Goal: Task Accomplishment & Management: Manage account settings

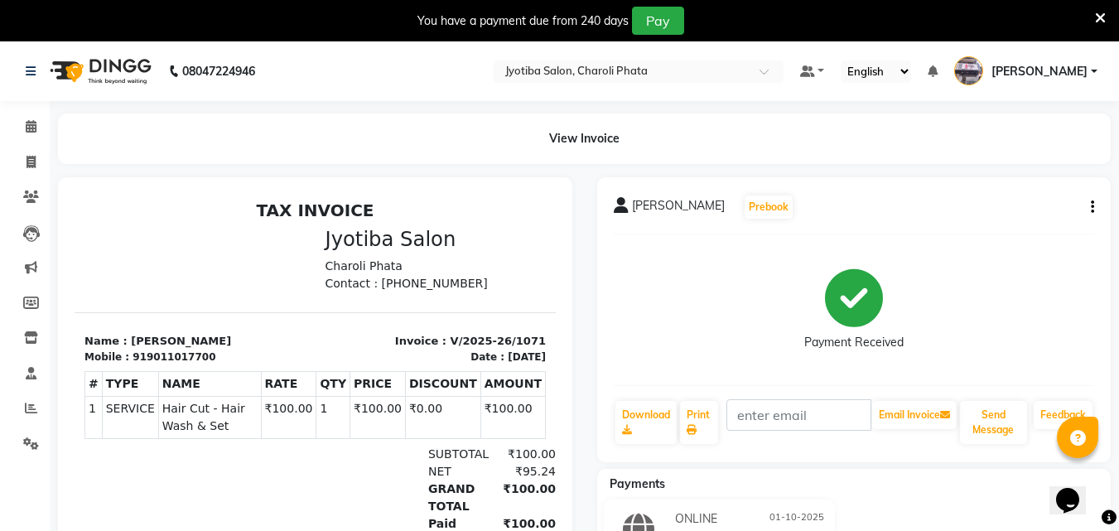
click at [1101, 19] on icon at bounding box center [1100, 18] width 11 height 15
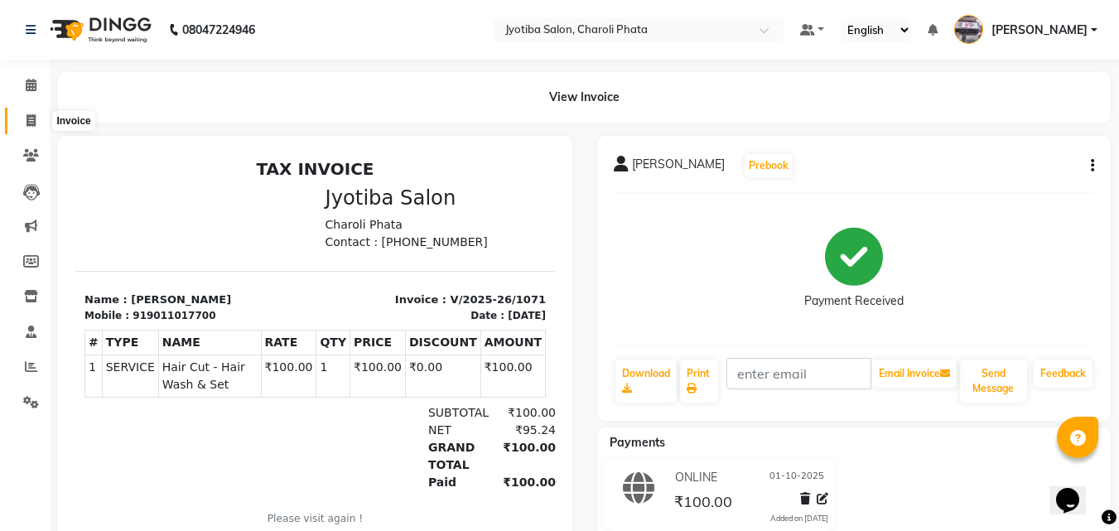
click at [40, 125] on span at bounding box center [31, 121] width 29 height 19
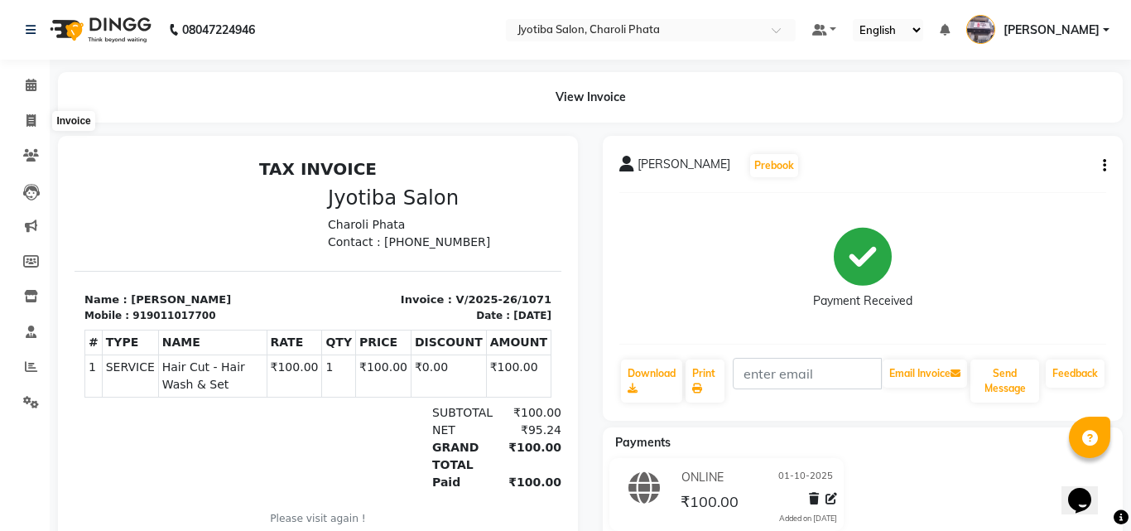
select select "service"
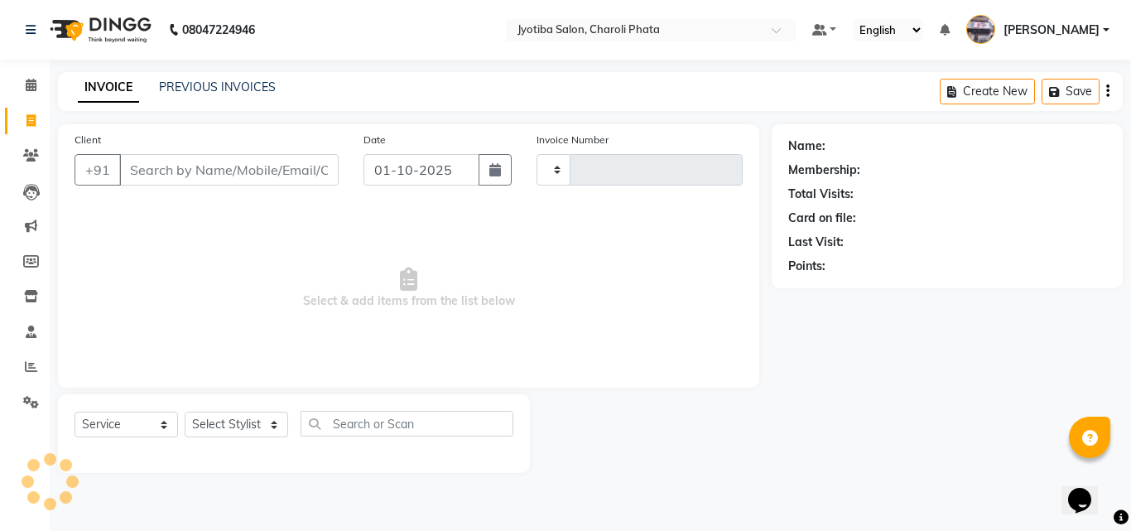
type input "1072"
select select "5577"
click at [166, 171] on input "Client" at bounding box center [228, 169] width 219 height 31
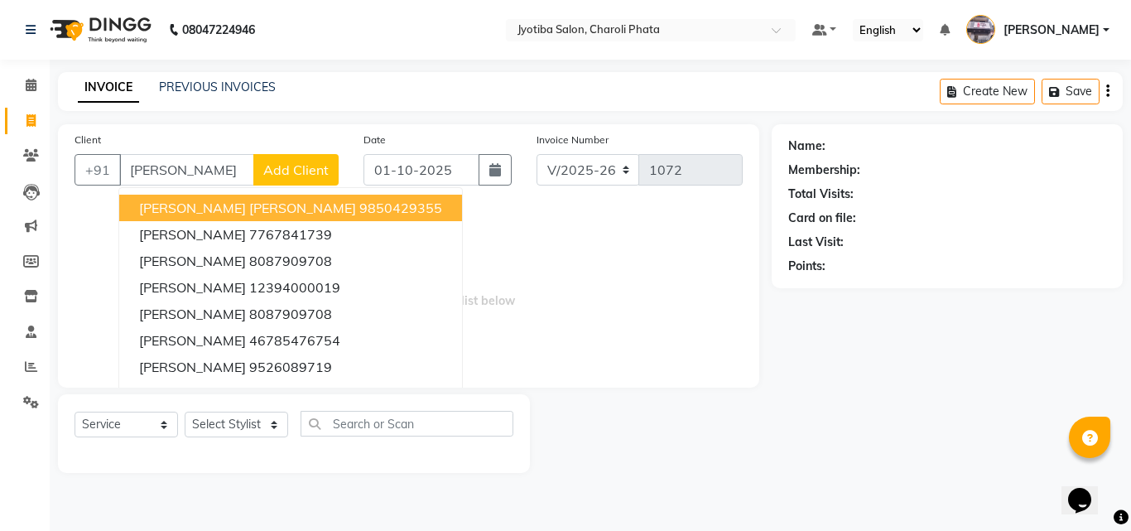
click at [200, 210] on span "[PERSON_NAME] [PERSON_NAME]" at bounding box center [247, 208] width 217 height 17
type input "9850429355"
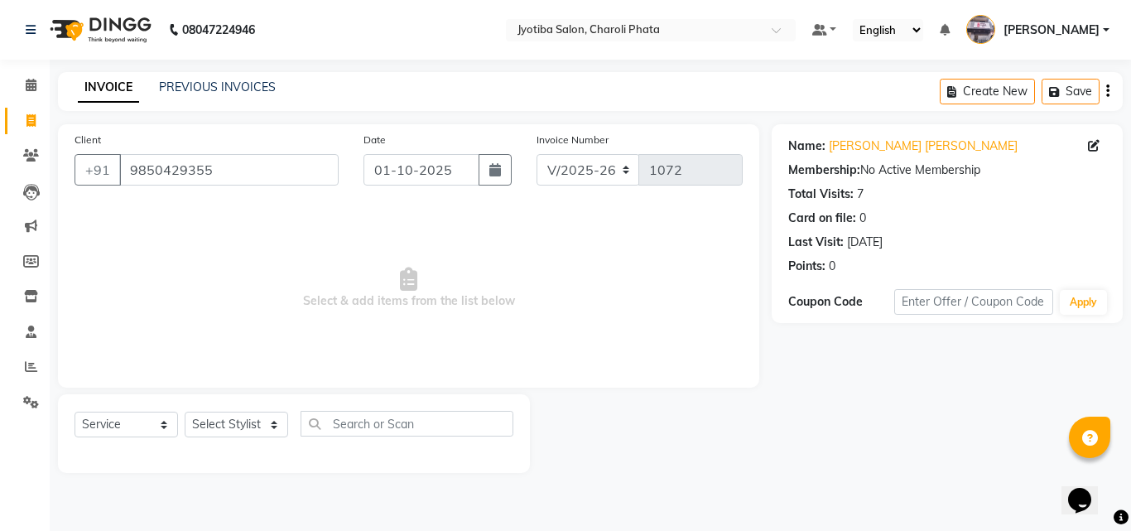
drag, startPoint x: 225, startPoint y: 371, endPoint x: 221, endPoint y: 414, distance: 43.3
click at [221, 392] on div "Client [PHONE_NUMBER] Date [DATE] Invoice Number V/2025 V/[PHONE_NUMBER] Select…" at bounding box center [409, 298] width 726 height 349
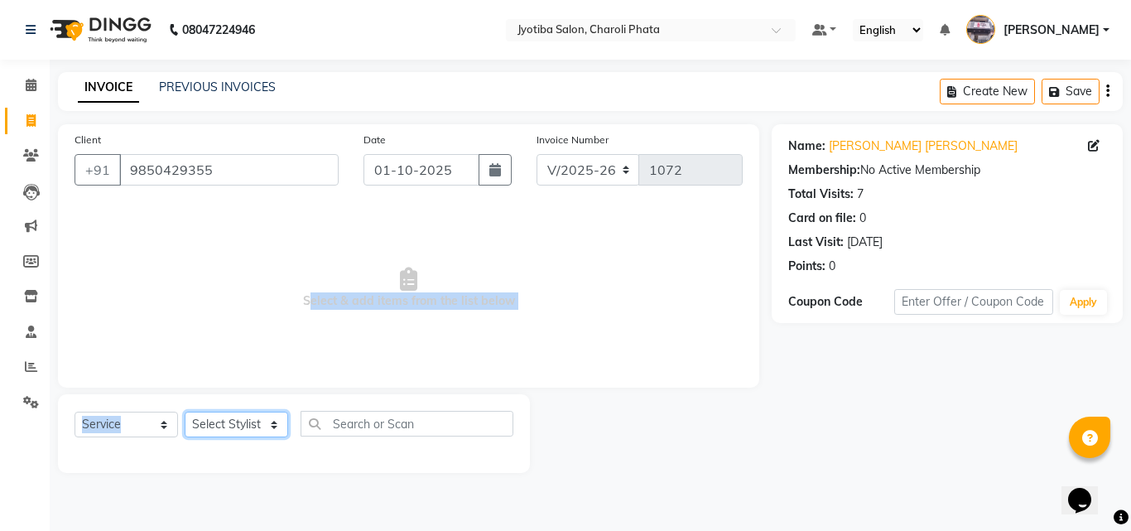
click at [221, 414] on select "Select Stylist [PERSON_NAME] PMS [PERSON_NAME] shop exe emply" at bounding box center [237, 425] width 104 height 26
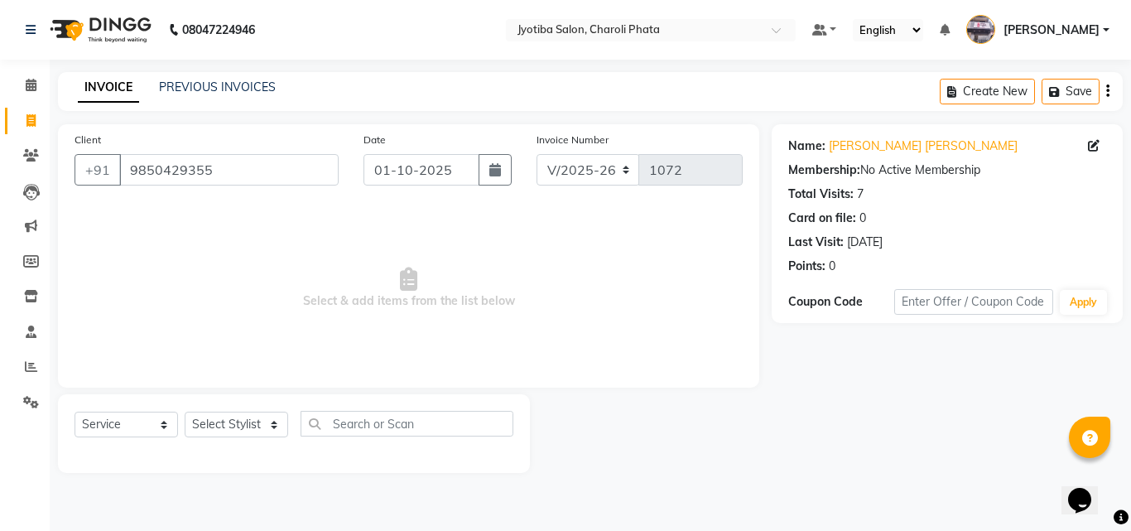
click at [237, 485] on main "INVOICE PREVIOUS INVOICES Create New Save Client [PHONE_NUMBER] Date [DATE] Inv…" at bounding box center [591, 285] width 1082 height 426
click at [234, 426] on select "Select Stylist [PERSON_NAME] PMS [PERSON_NAME] shop exe emply" at bounding box center [237, 425] width 104 height 26
click at [185, 412] on select "Select Stylist [PERSON_NAME] PMS [PERSON_NAME] shop exe emply" at bounding box center [237, 425] width 104 height 26
drag, startPoint x: 1130, startPoint y: 317, endPoint x: 10, endPoint y: 7, distance: 1162.7
click at [1118, 508] on div "08047224946 Select Location × Jyotiba Salon, Charoli Phata Default Panel My Pan…" at bounding box center [565, 265] width 1131 height 531
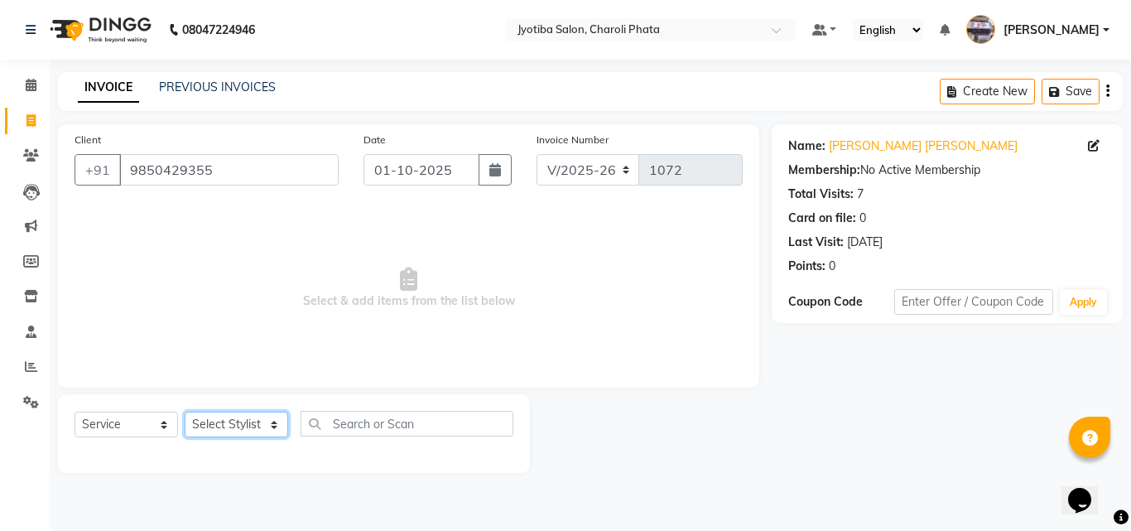
click at [248, 422] on select "Select Stylist [PERSON_NAME] PMS [PERSON_NAME] shop exe emply" at bounding box center [237, 425] width 104 height 26
select select "38049"
click at [185, 412] on select "Select Stylist [PERSON_NAME] PMS [PERSON_NAME] shop exe emply" at bounding box center [237, 425] width 104 height 26
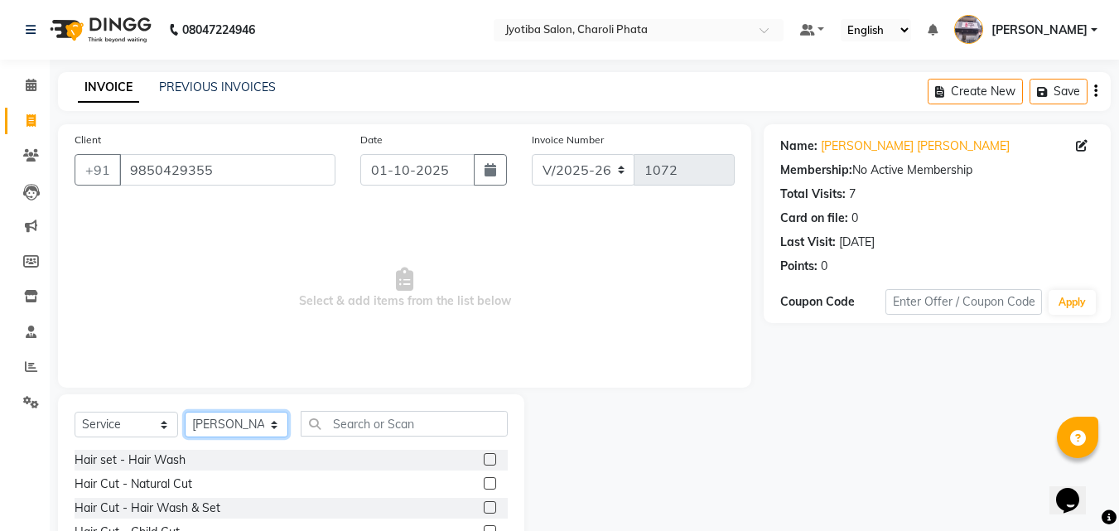
scroll to position [132, 0]
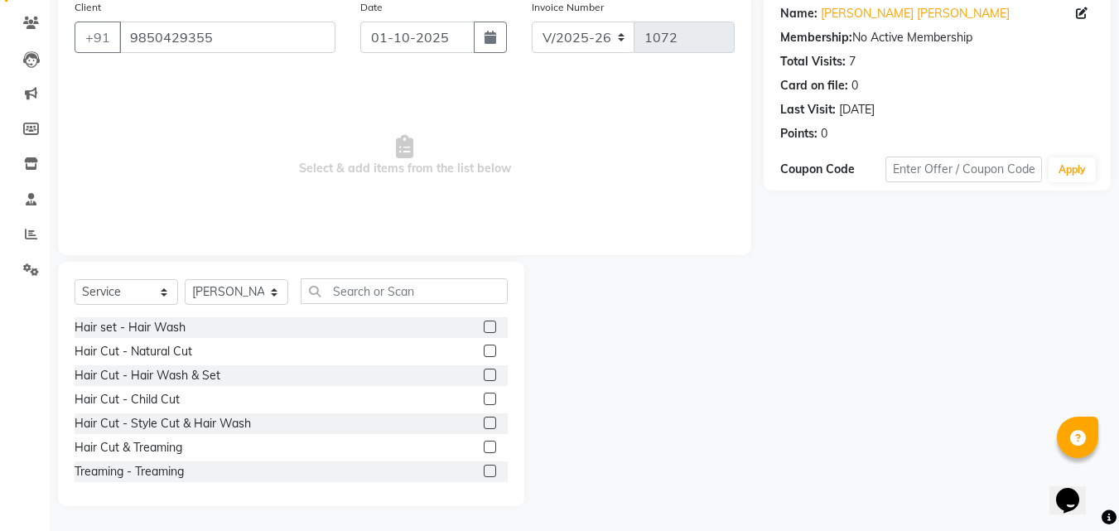
click at [484, 374] on label at bounding box center [490, 375] width 12 height 12
click at [484, 374] on input "checkbox" at bounding box center [489, 375] width 11 height 11
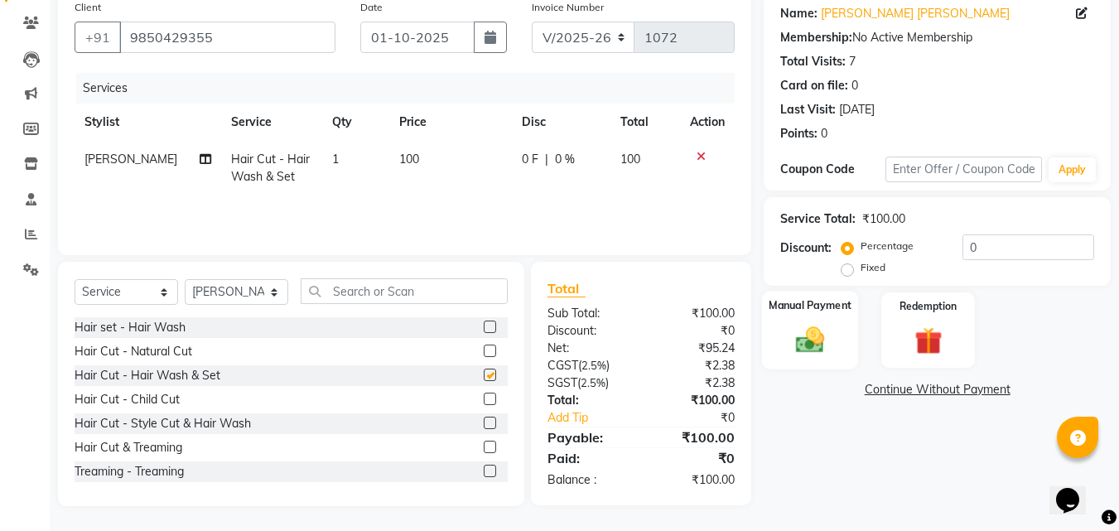
checkbox input "false"
click at [807, 346] on img at bounding box center [810, 339] width 46 height 33
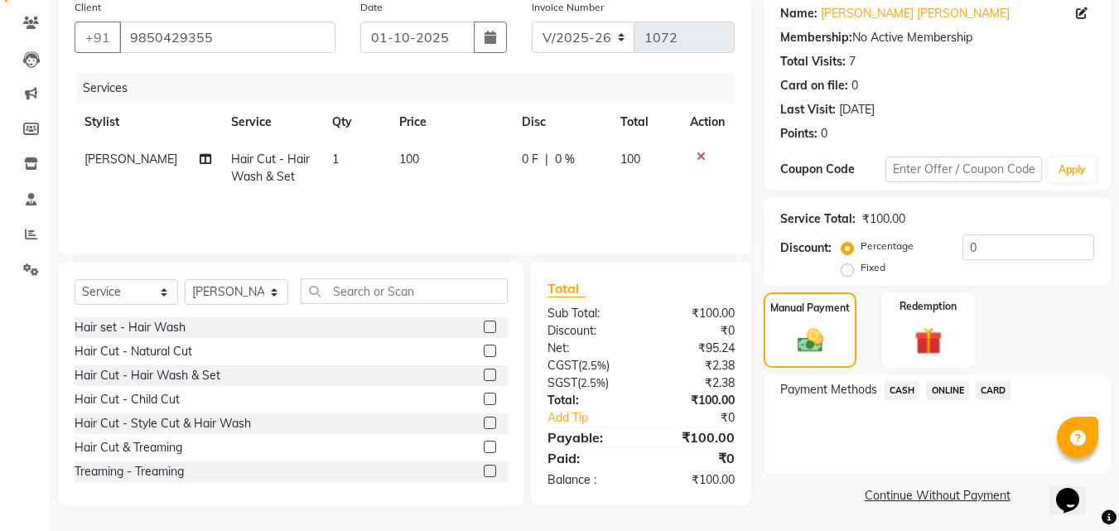
scroll to position [134, 0]
click at [907, 383] on span "CASH" at bounding box center [902, 388] width 36 height 19
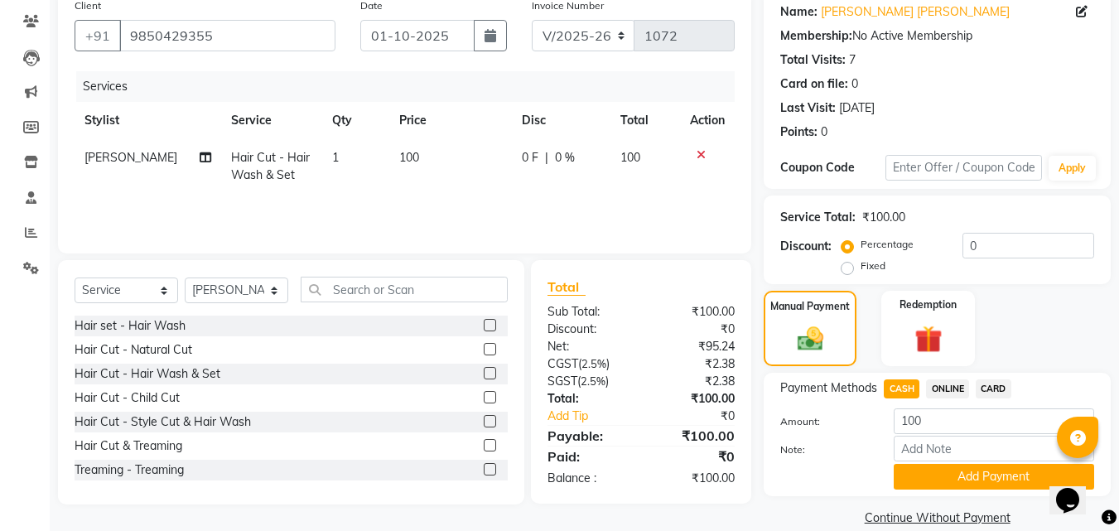
click at [918, 472] on button "Add Payment" at bounding box center [994, 477] width 200 height 26
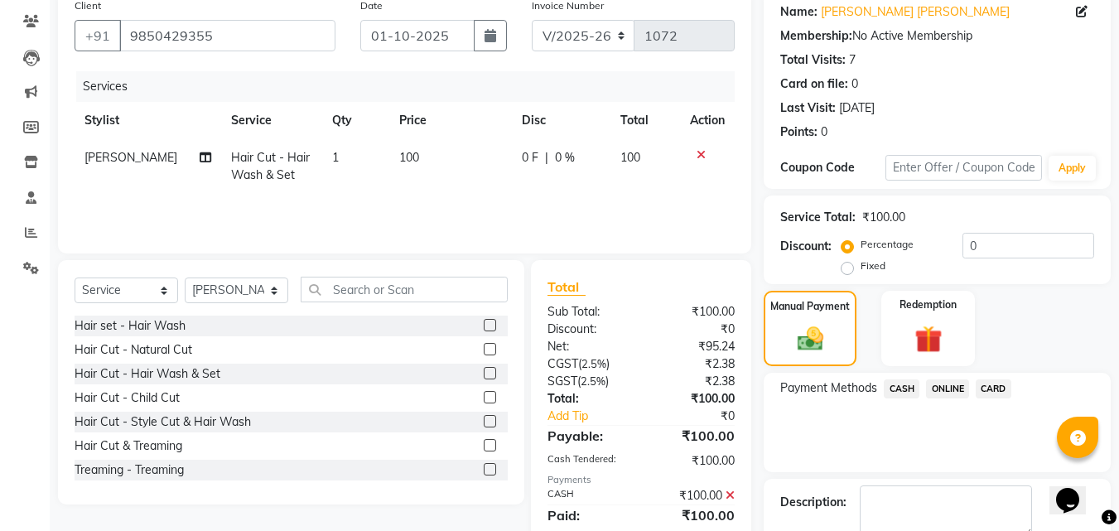
scroll to position [228, 0]
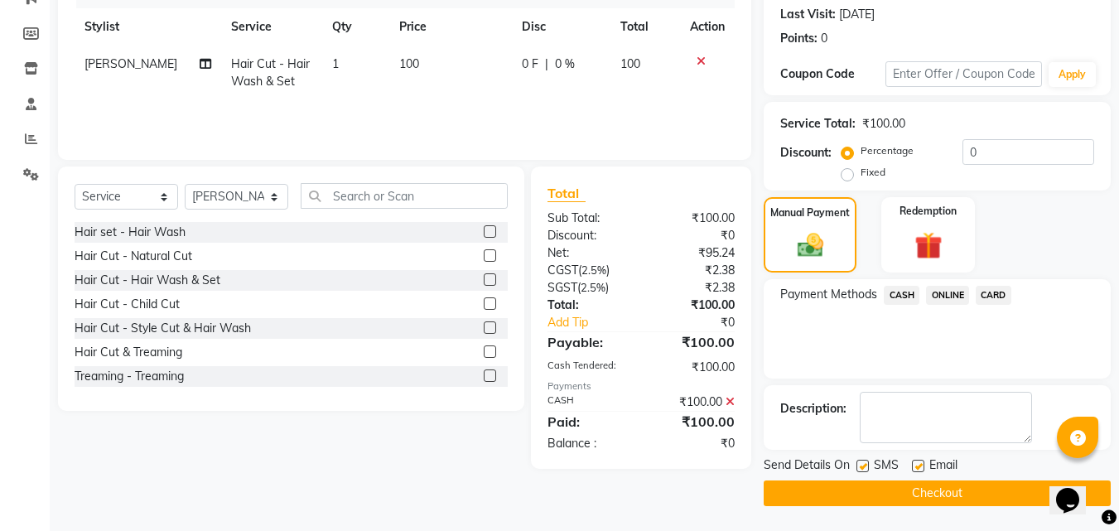
click at [973, 499] on button "Checkout" at bounding box center [937, 493] width 347 height 26
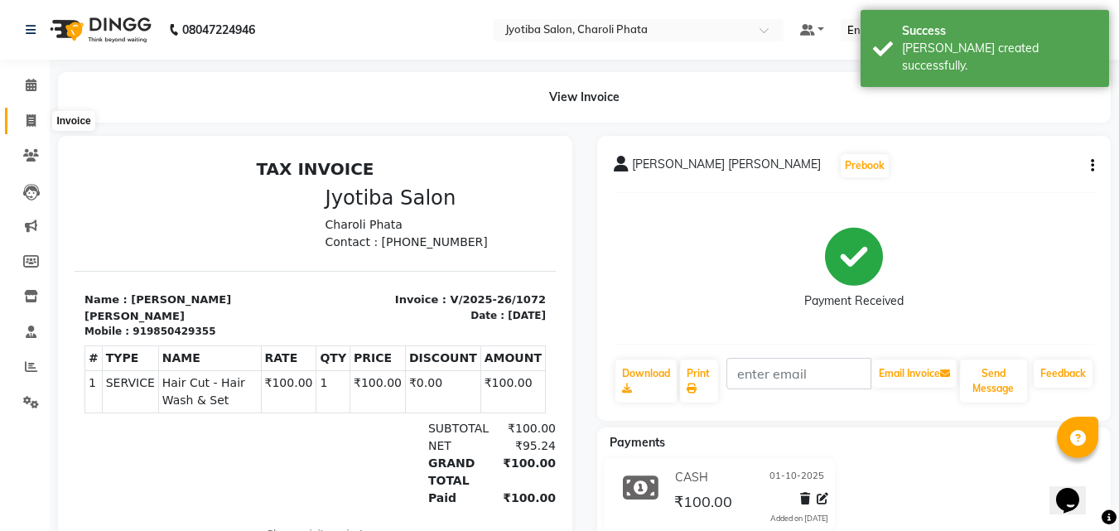
click at [20, 118] on span at bounding box center [31, 121] width 29 height 19
select select "5577"
select select "service"
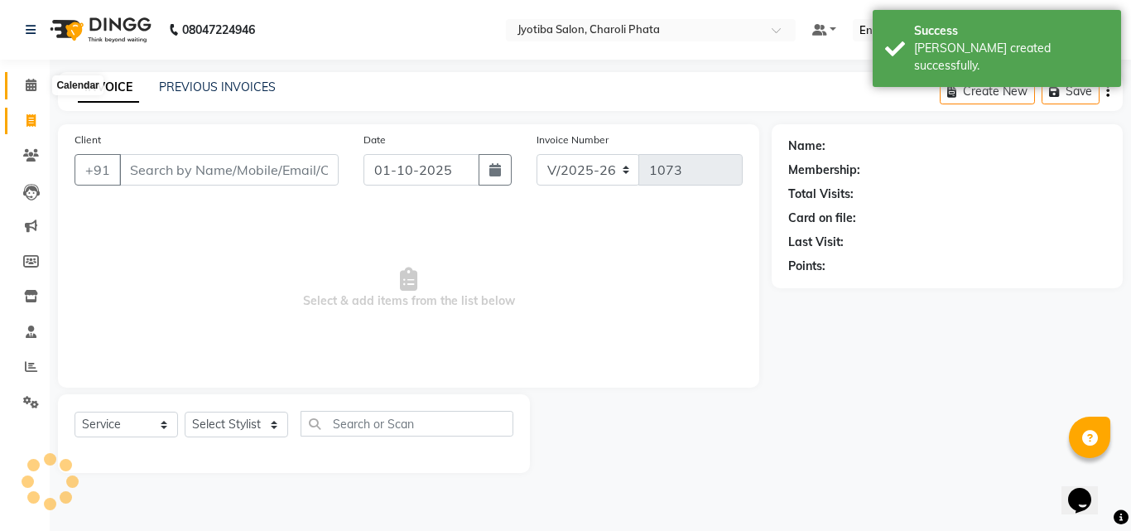
click at [23, 91] on span at bounding box center [31, 85] width 29 height 19
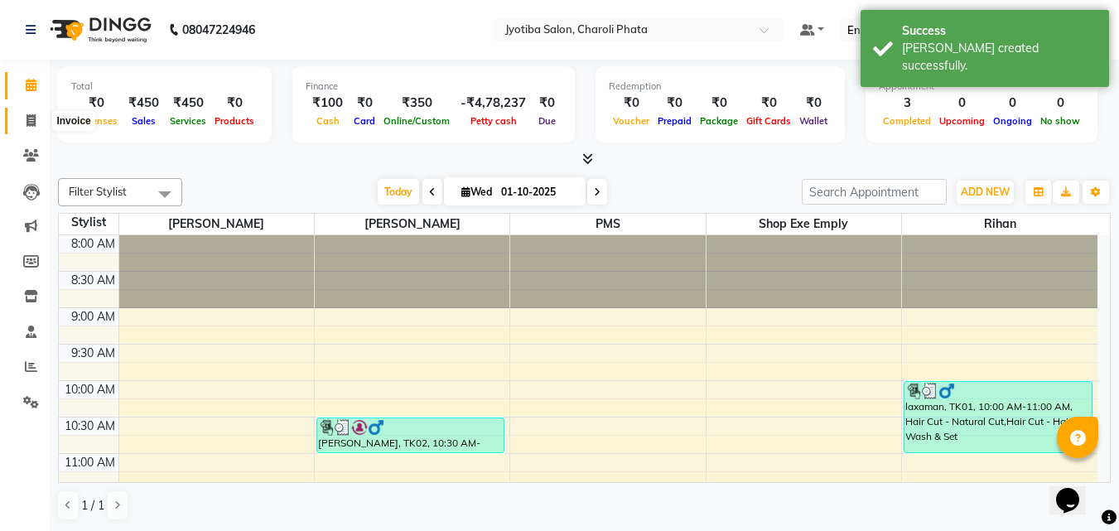
click at [31, 124] on icon at bounding box center [30, 120] width 9 height 12
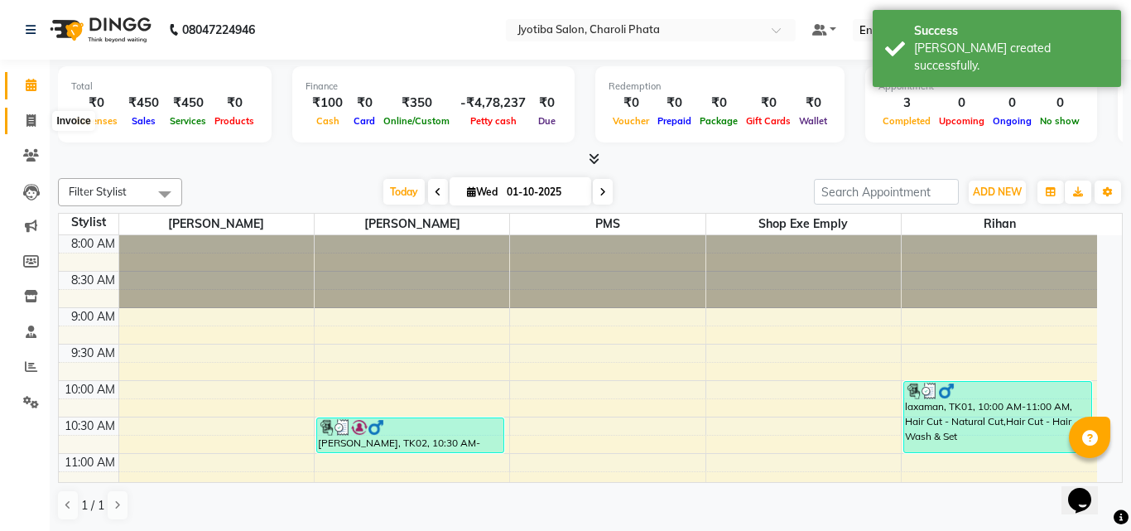
select select "5577"
select select "service"
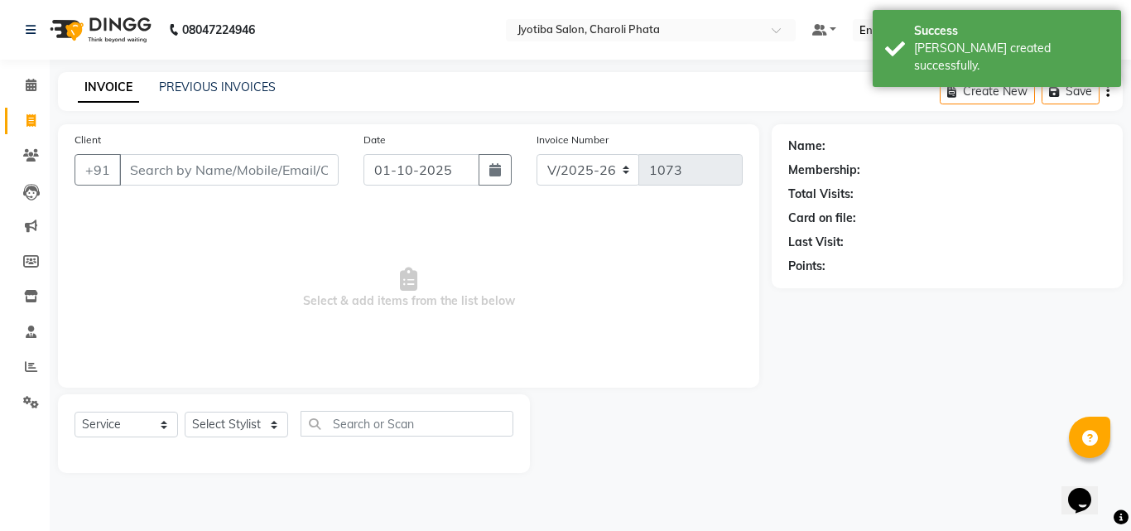
click at [28, 101] on li "Calendar" at bounding box center [25, 86] width 50 height 36
click at [28, 92] on span at bounding box center [31, 85] width 29 height 19
